Goal: Task Accomplishment & Management: Use online tool/utility

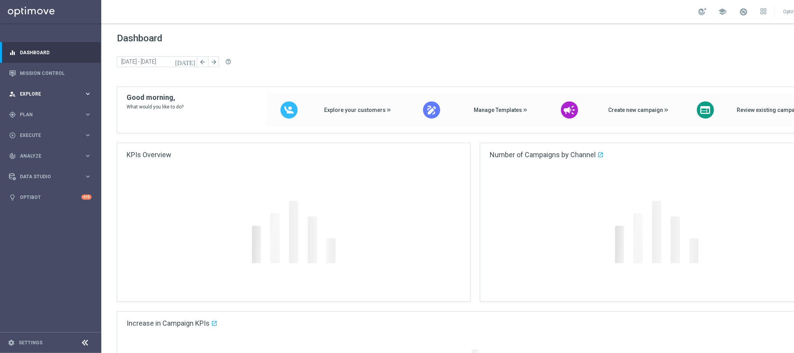
click at [41, 94] on span "Explore" at bounding box center [52, 94] width 64 height 5
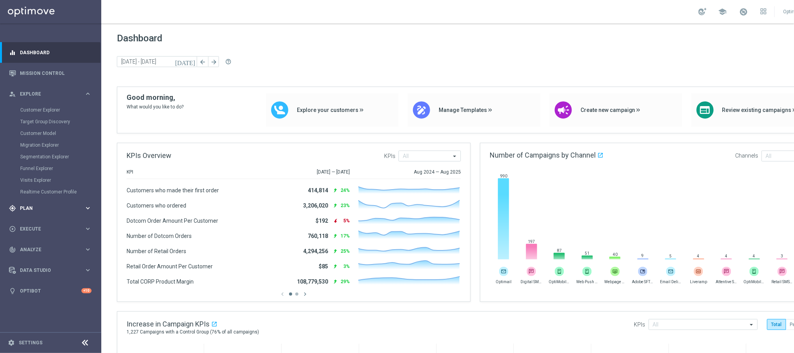
click at [40, 206] on span "Plan" at bounding box center [52, 208] width 64 height 5
click at [30, 166] on link "Streams" at bounding box center [50, 166] width 61 height 6
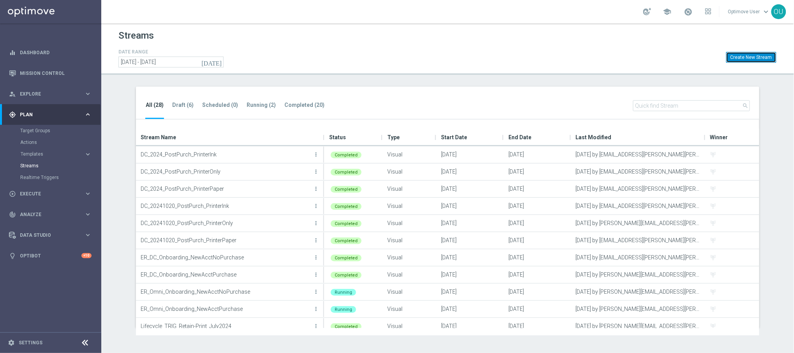
click at [739, 59] on button "Create New Stream" at bounding box center [751, 57] width 50 height 11
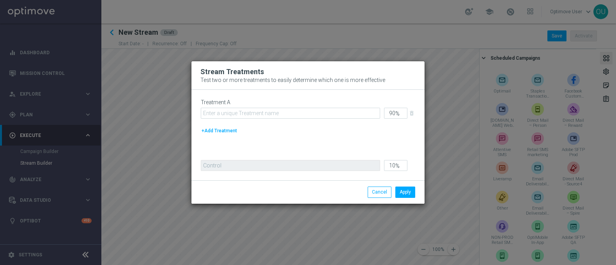
click at [234, 131] on button "+Add Treatment" at bounding box center [219, 130] width 37 height 9
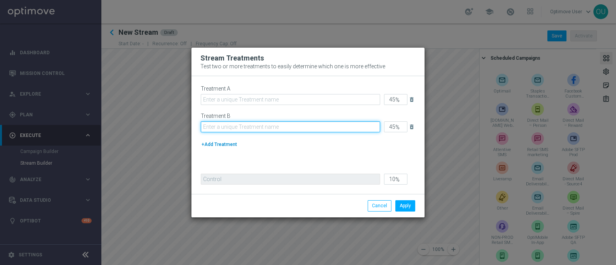
click at [234, 131] on input "text" at bounding box center [290, 126] width 179 height 11
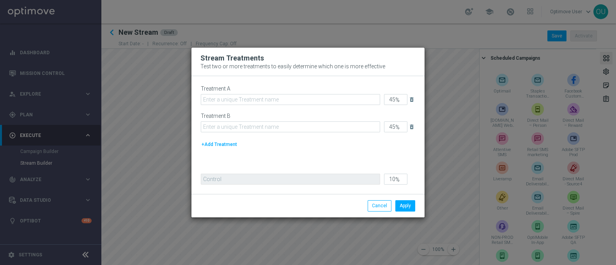
click at [222, 143] on button "+Add Treatment" at bounding box center [219, 144] width 37 height 9
type input "30"
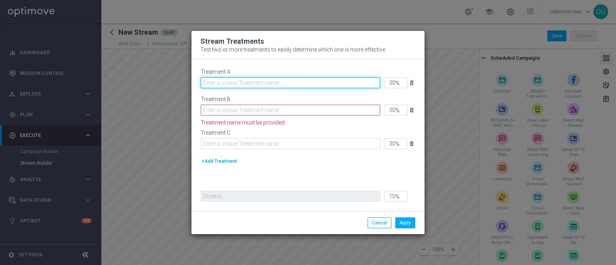
click at [238, 83] on input "text" at bounding box center [290, 82] width 179 height 11
type input "Email Only"
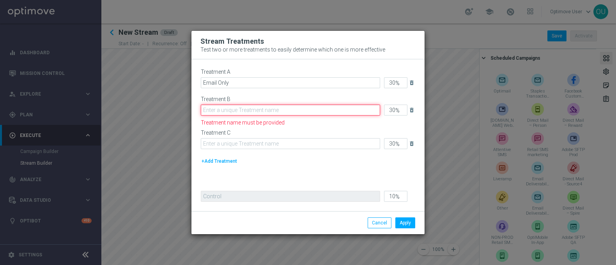
click at [243, 109] on input "text" at bounding box center [290, 109] width 179 height 11
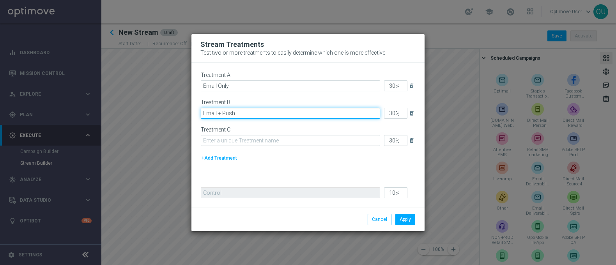
type input "Email + Push"
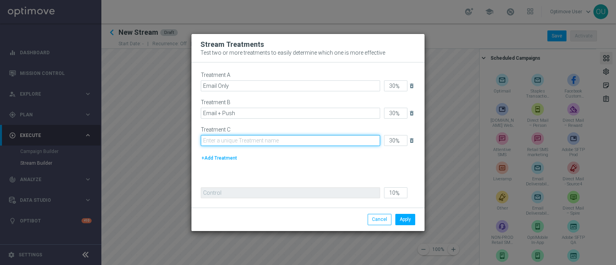
click at [234, 142] on input "text" at bounding box center [290, 140] width 179 height 11
type input "Email + SMS"
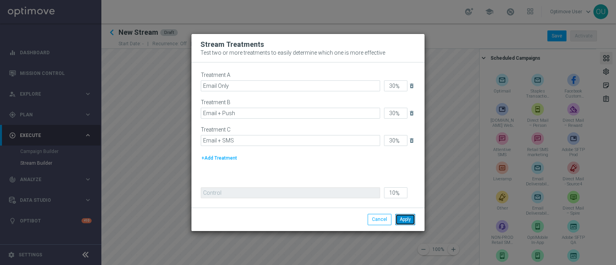
click at [405, 218] on button "Apply" at bounding box center [405, 219] width 20 height 11
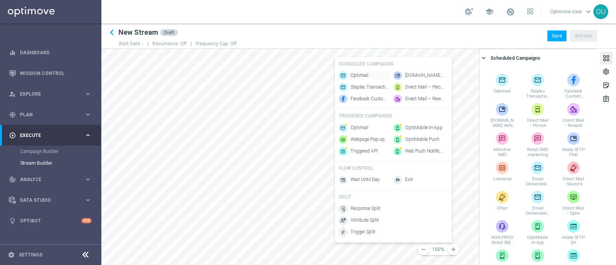
click at [362, 74] on span "Optimail" at bounding box center [359, 75] width 18 height 7
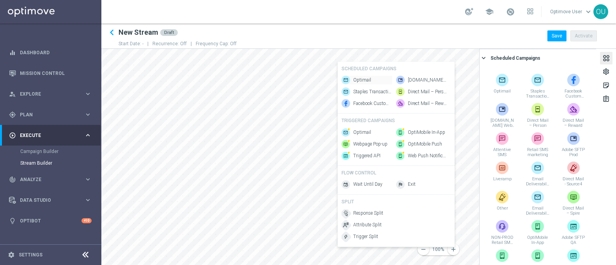
click at [355, 79] on span "Optimail" at bounding box center [362, 80] width 18 height 7
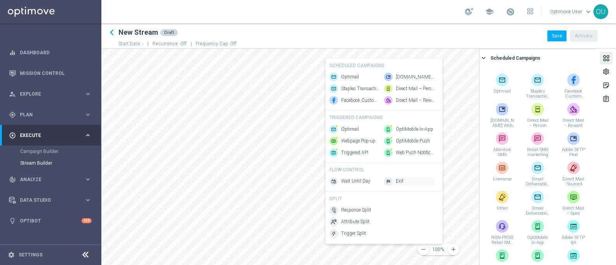
click at [391, 186] on img at bounding box center [388, 181] width 9 height 9
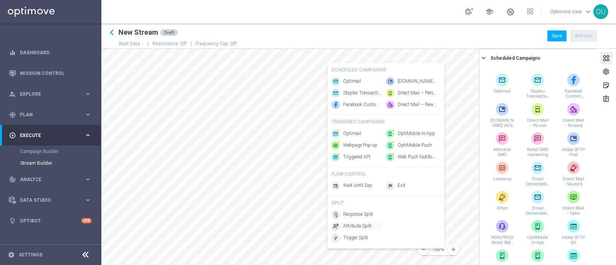
click at [366, 230] on span "Attribute Split" at bounding box center [357, 226] width 28 height 7
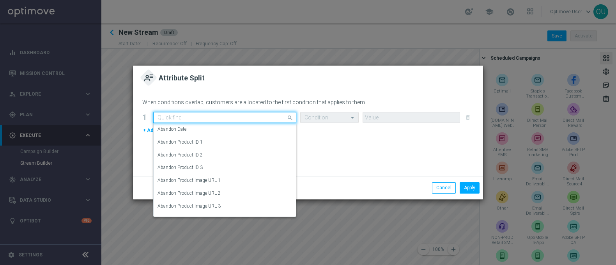
click at [256, 116] on input "text" at bounding box center [216, 117] width 119 height 7
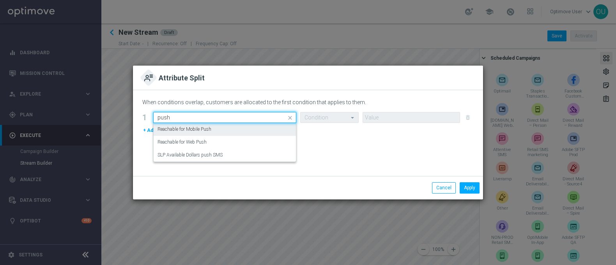
click at [233, 127] on div "Reachable for Mobile Push" at bounding box center [224, 129] width 134 height 13
type input "push"
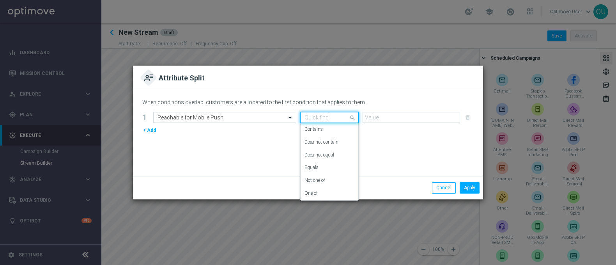
click at [319, 116] on input "text" at bounding box center [321, 117] width 34 height 7
click at [323, 166] on div "Equals" at bounding box center [329, 167] width 50 height 13
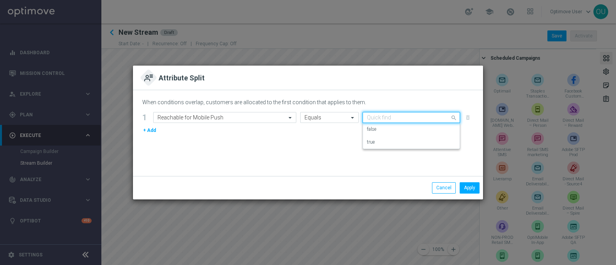
click at [378, 117] on input "text" at bounding box center [403, 117] width 73 height 7
click at [379, 143] on div "true" at bounding box center [411, 142] width 89 height 13
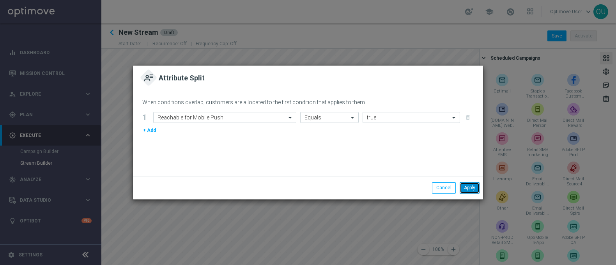
click at [467, 187] on button "Apply" at bounding box center [469, 187] width 20 height 11
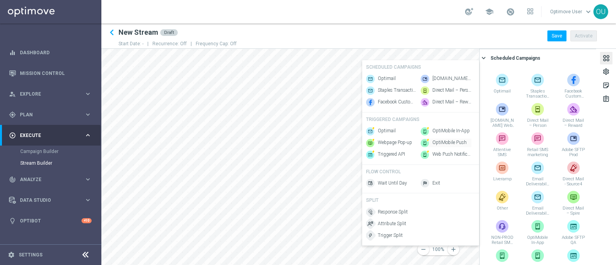
click at [448, 145] on span "OptiMobile Push" at bounding box center [449, 142] width 34 height 7
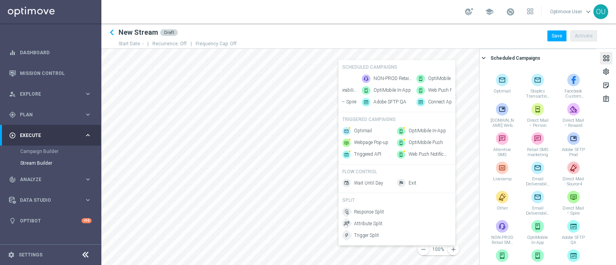
scroll to position [0, 292]
click at [405, 77] on span "OptiMobile Push" at bounding box center [406, 78] width 34 height 7
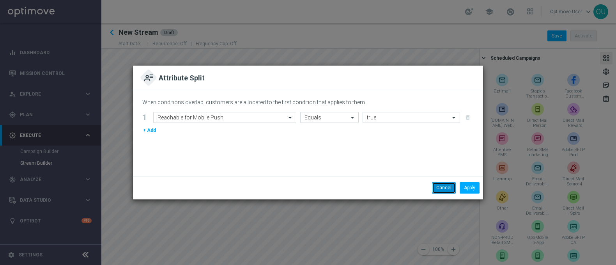
click at [435, 188] on button "Cancel" at bounding box center [444, 187] width 24 height 11
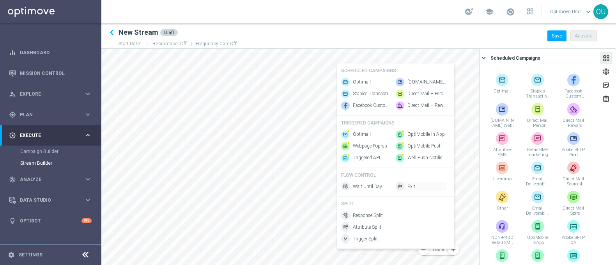
click at [403, 191] on img at bounding box center [400, 186] width 9 height 9
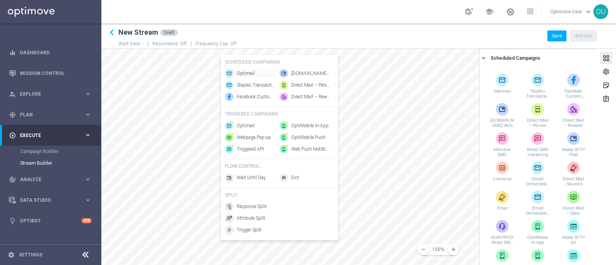
click at [246, 74] on span "Optimail" at bounding box center [246, 73] width 18 height 7
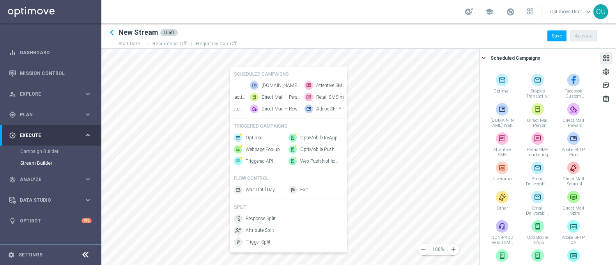
scroll to position [0, 58]
click at [323, 82] on span "Attentive SMS" at bounding box center [310, 85] width 29 height 7
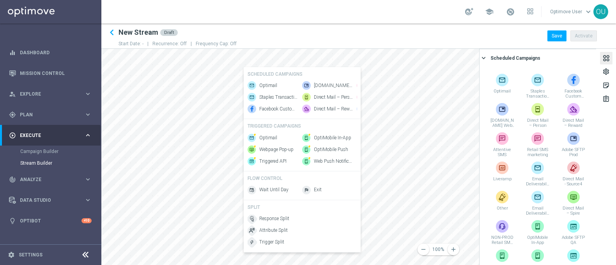
click at [283, 229] on div "Attribute Split" at bounding box center [272, 230] width 51 height 9
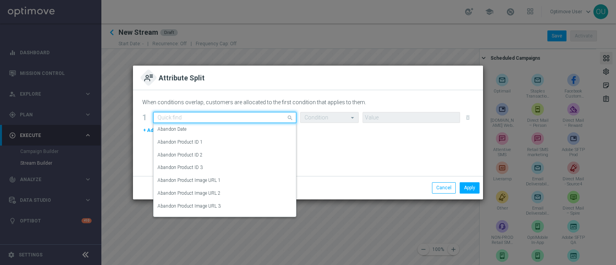
click at [271, 115] on input "text" at bounding box center [216, 117] width 119 height 7
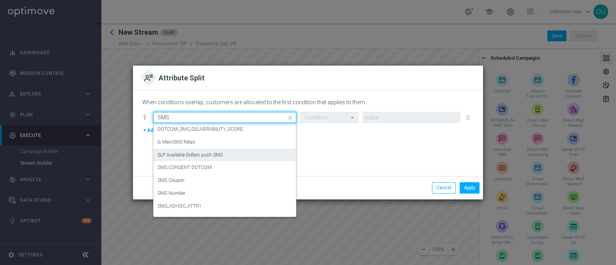
scroll to position [1, 0]
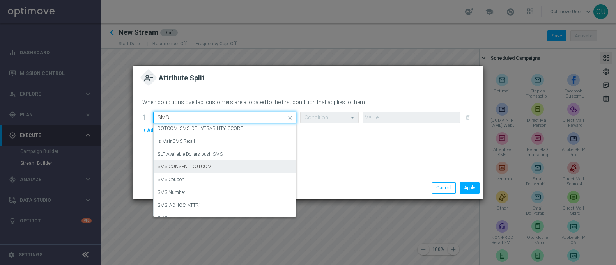
click at [222, 168] on div "SMS CONSENT DOTCOM" at bounding box center [224, 166] width 134 height 13
type input "SMS"
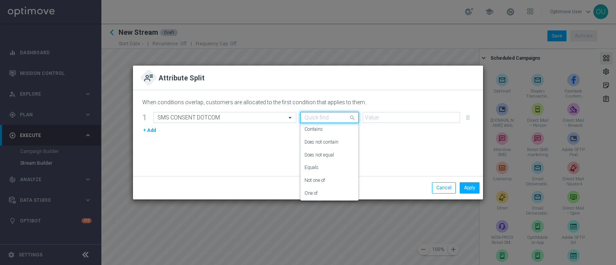
click at [329, 120] on input "text" at bounding box center [321, 117] width 34 height 7
click at [330, 169] on div "Equals" at bounding box center [329, 167] width 50 height 13
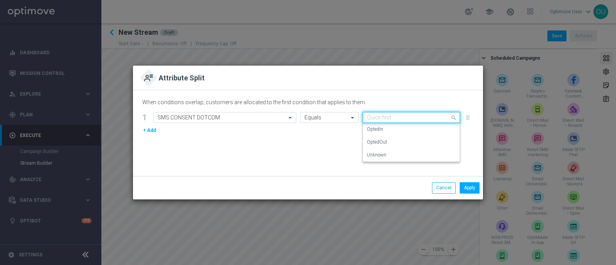
click at [378, 115] on input "text" at bounding box center [403, 117] width 73 height 7
click at [394, 131] on div "OptedIn" at bounding box center [411, 129] width 89 height 13
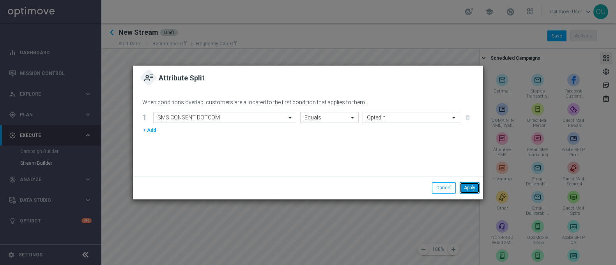
click at [468, 190] on button "Apply" at bounding box center [469, 187] width 20 height 11
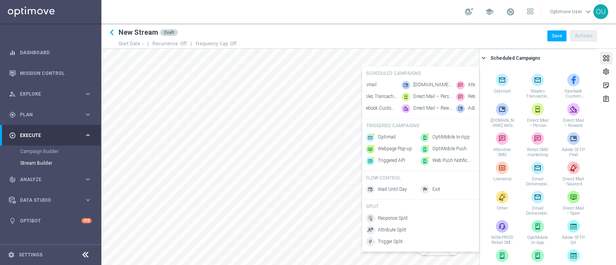
scroll to position [0, 39]
click at [457, 83] on span "Attentive SMS" at bounding box center [462, 85] width 29 height 7
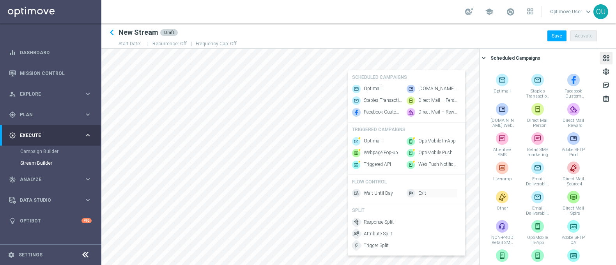
click at [409, 194] on img at bounding box center [410, 193] width 9 height 9
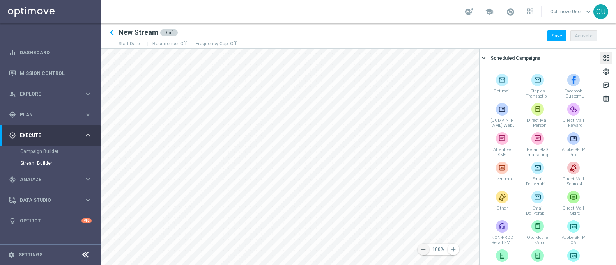
click at [422, 251] on icon "remove" at bounding box center [423, 249] width 7 height 7
click at [426, 248] on icon "remove" at bounding box center [423, 249] width 7 height 7
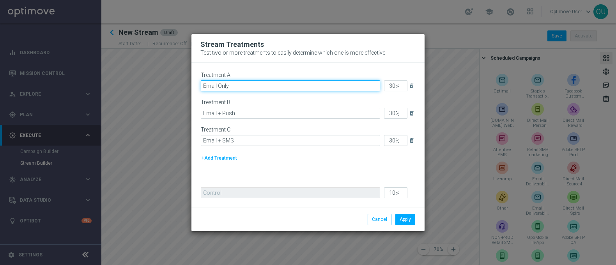
click at [203, 84] on input "Email Only" at bounding box center [290, 85] width 179 height 11
click at [294, 87] on input "Triggered Cart Abandon Email Only" at bounding box center [290, 85] width 179 height 11
type input "Triggered Cart Abandon Email + Email"
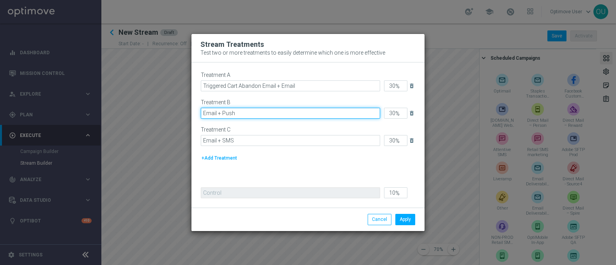
click at [202, 112] on input "Email + Push" at bounding box center [290, 113] width 179 height 11
click at [234, 114] on input "Triggered CArt BAndon Email + Push" at bounding box center [290, 113] width 179 height 11
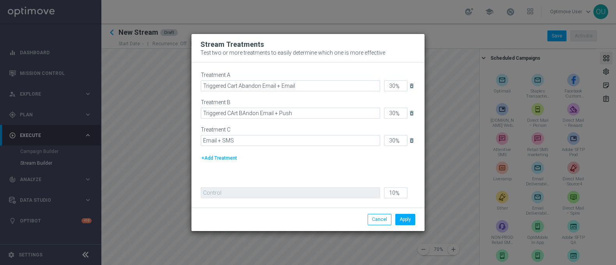
drag, startPoint x: 234, startPoint y: 114, endPoint x: 259, endPoint y: 28, distance: 89.4
click at [259, 28] on modal-container "Stream Treatments Test two or more treatments to easily determine which one is …" at bounding box center [308, 132] width 616 height 265
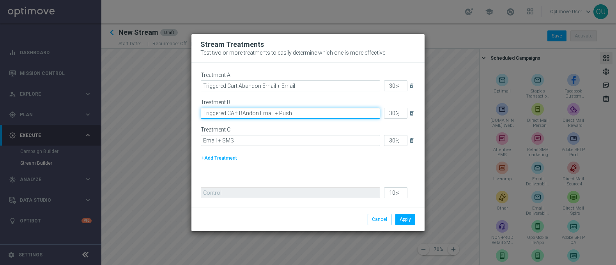
click at [233, 110] on input "Triggered CArt BAndon Email + Push" at bounding box center [290, 113] width 179 height 11
click at [245, 112] on input "Triggered Cart BAndon Email + Push" at bounding box center [290, 113] width 179 height 11
type input "Triggered Cart Abandon Email + Push"
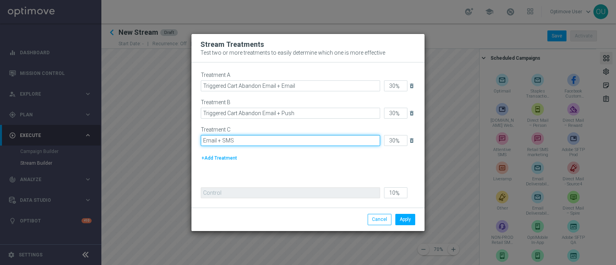
click at [203, 141] on input "Email + SMS" at bounding box center [290, 140] width 179 height 11
click at [233, 141] on input "Triggered CArt Abandon Email + SMS" at bounding box center [290, 140] width 179 height 11
type input "Triggered Cart Abandon Email + SMS"
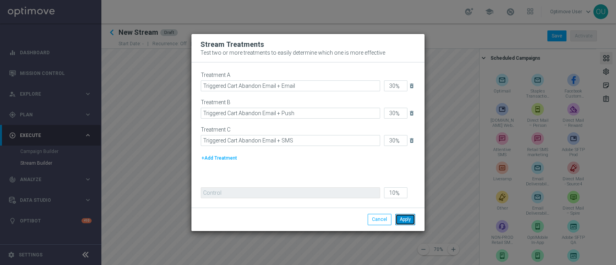
click at [408, 217] on button "Apply" at bounding box center [405, 219] width 20 height 11
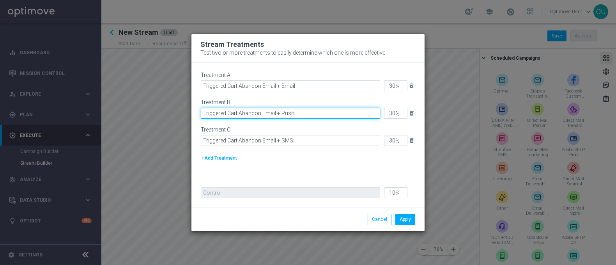
drag, startPoint x: 226, startPoint y: 113, endPoint x: 202, endPoint y: 114, distance: 23.8
click at [202, 114] on input "Triggered Cart Abandon Email + Push" at bounding box center [290, 113] width 179 height 11
drag, startPoint x: 236, startPoint y: 111, endPoint x: 185, endPoint y: 124, distance: 52.1
click at [185, 124] on modal-container "Stream Treatments Test two or more treatments to easily determine which one is …" at bounding box center [308, 132] width 616 height 265
type input "Triggered Email + Push"
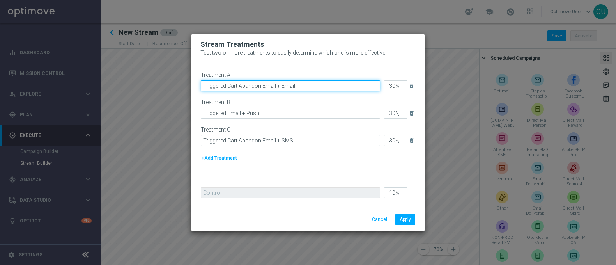
drag, startPoint x: 261, startPoint y: 87, endPoint x: 227, endPoint y: 87, distance: 33.5
click at [227, 87] on input "Triggered Cart Abandon Email + Email" at bounding box center [290, 85] width 179 height 11
type input "Triggered Email + Email"
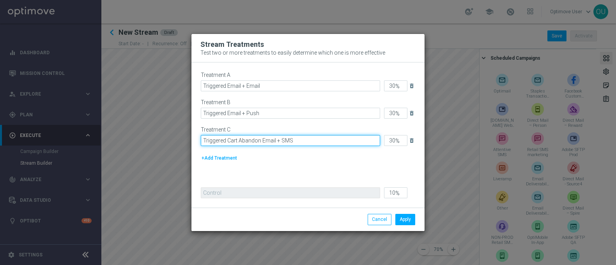
drag, startPoint x: 259, startPoint y: 139, endPoint x: 228, endPoint y: 140, distance: 31.6
click at [228, 140] on input "Triggered Cart Abandon Email + SMS" at bounding box center [290, 140] width 179 height 11
type input "Triggered Email + SMS"
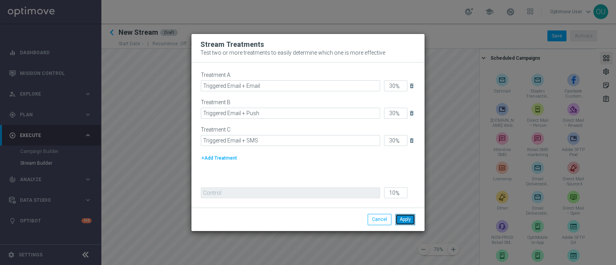
click at [405, 221] on button "Apply" at bounding box center [405, 219] width 20 height 11
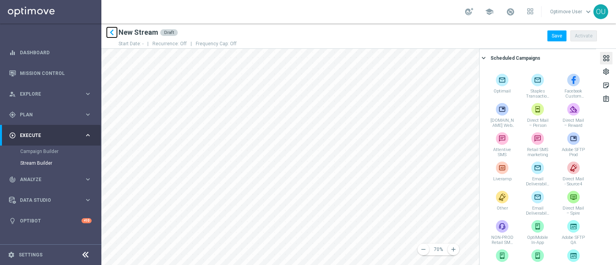
click at [113, 34] on icon "keyboard_arrow_left" at bounding box center [112, 33] width 12 height 12
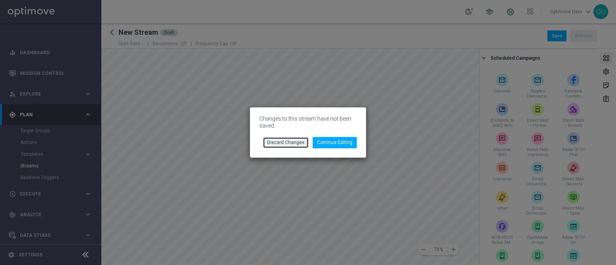
click at [281, 147] on button "Discard Changes" at bounding box center [286, 142] width 46 height 11
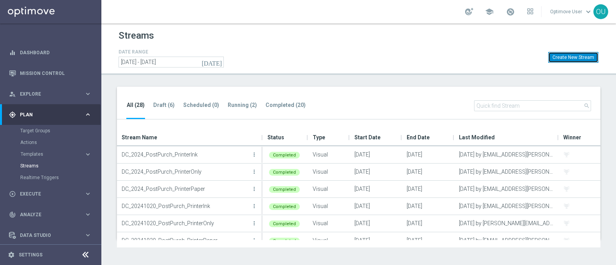
click at [564, 57] on button "Create New Stream" at bounding box center [573, 57] width 50 height 11
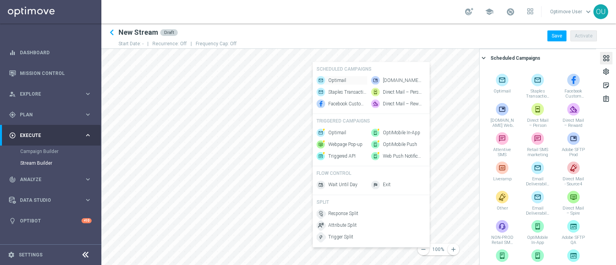
click at [329, 79] on span "Optimail" at bounding box center [337, 80] width 18 height 7
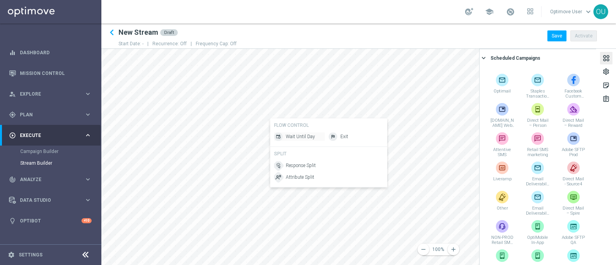
click at [301, 137] on span "Wait Until Day" at bounding box center [300, 136] width 29 height 7
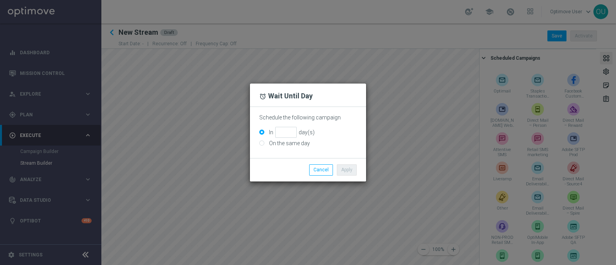
click at [262, 142] on input "On the same day" at bounding box center [261, 143] width 5 height 5
radio input "true"
click at [345, 170] on button "Apply" at bounding box center [347, 169] width 20 height 11
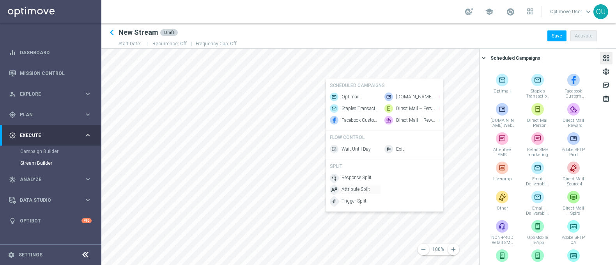
click at [353, 193] on span "Attribute Split" at bounding box center [355, 189] width 28 height 7
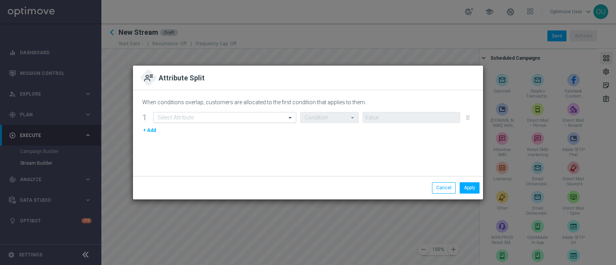
click at [264, 119] on input "text" at bounding box center [216, 117] width 119 height 7
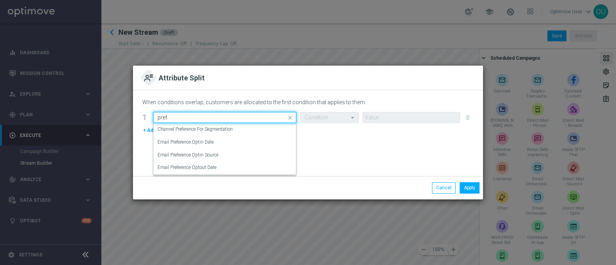
type input "prefe"
click at [344, 153] on div "When conditions overlap, customers are allocated to the first condition that ap…" at bounding box center [308, 133] width 350 height 86
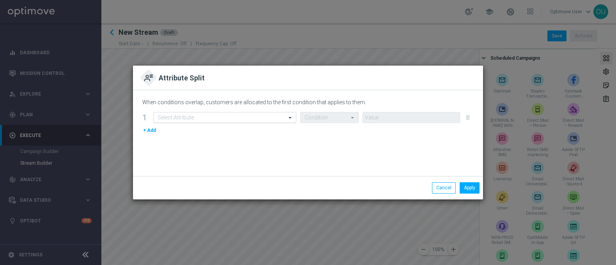
click at [257, 118] on input "text" at bounding box center [216, 117] width 119 height 7
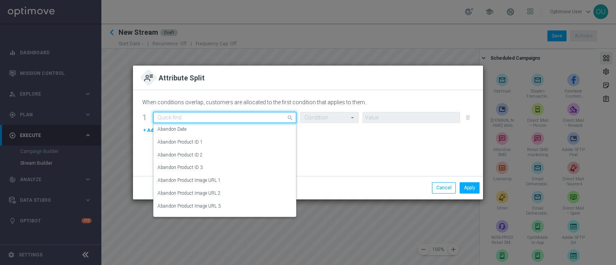
click at [392, 168] on div "When conditions overlap, customers are allocated to the first condition that ap…" at bounding box center [308, 133] width 350 height 86
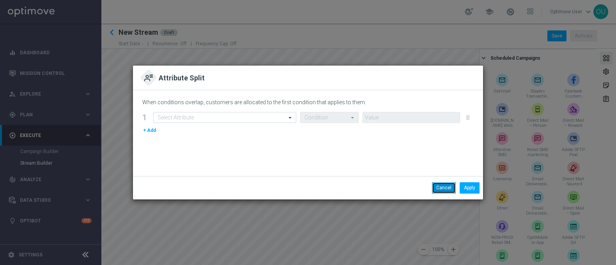
click at [440, 190] on button "Cancel" at bounding box center [444, 187] width 24 height 11
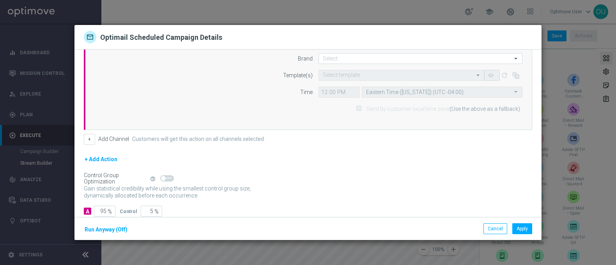
scroll to position [47, 0]
click at [496, 224] on button "Cancel" at bounding box center [495, 228] width 24 height 11
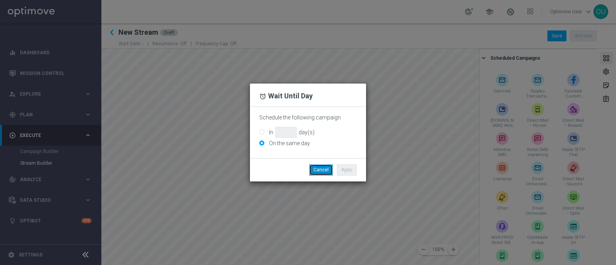
click at [318, 171] on button "Cancel" at bounding box center [321, 169] width 24 height 11
